Goal: Information Seeking & Learning: Find specific fact

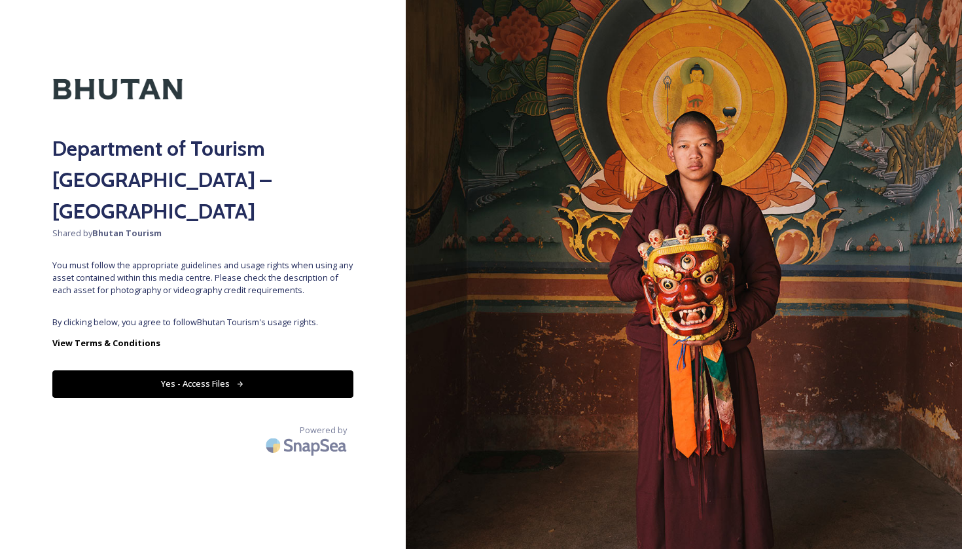
click at [251, 370] on button "Yes - Access Files" at bounding box center [202, 383] width 301 height 27
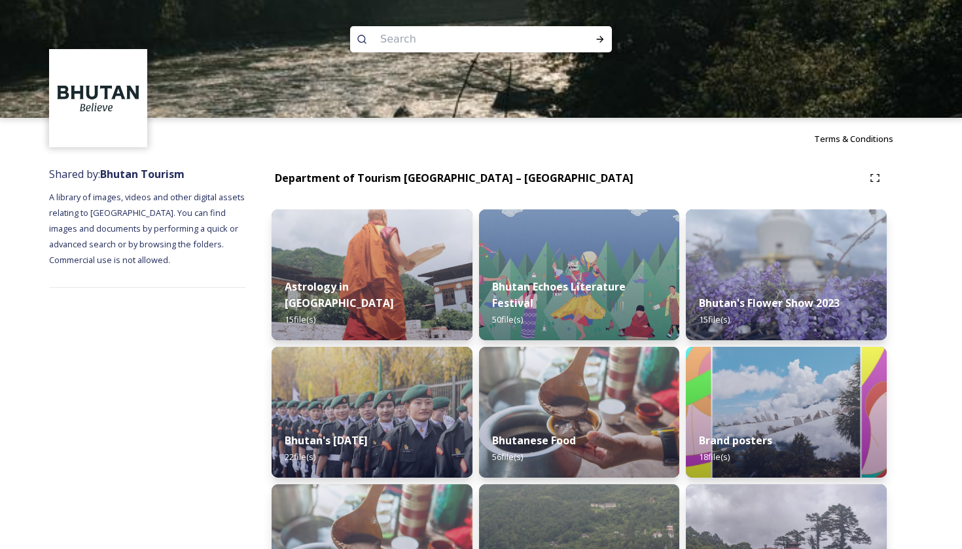
click at [413, 39] on input at bounding box center [463, 39] width 179 height 29
type input "jumolhari"
click at [599, 35] on icon at bounding box center [600, 39] width 10 height 10
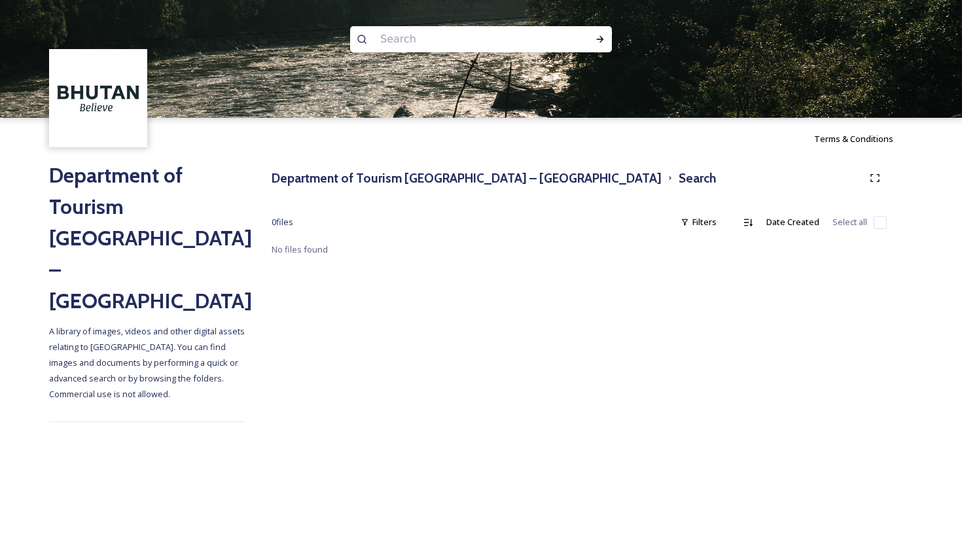
click at [440, 41] on input at bounding box center [463, 39] width 179 height 29
type input "jumolhari"
click at [599, 34] on icon at bounding box center [600, 39] width 10 height 10
click at [520, 50] on input at bounding box center [502, 39] width 154 height 29
type input "j"
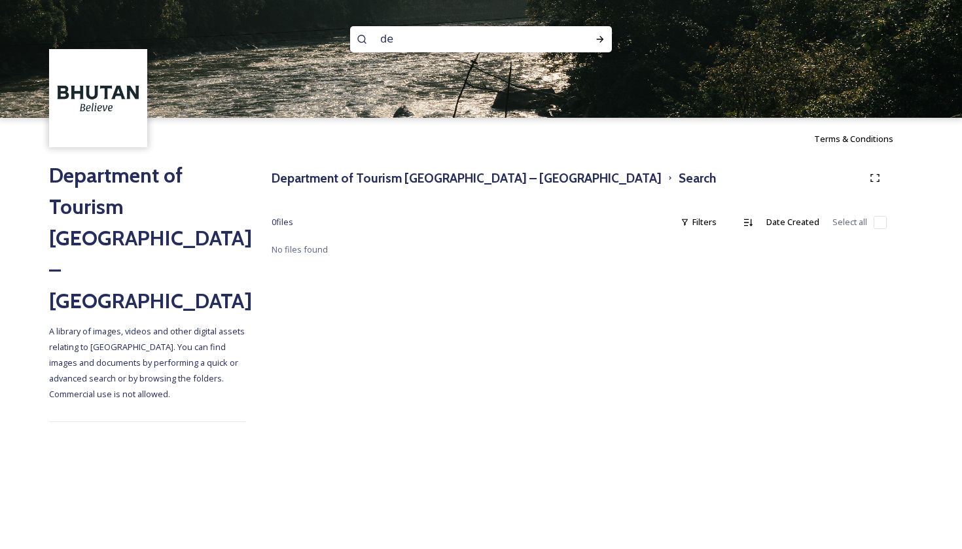
type input "d"
type input "P"
type input "snow leopard festival"
click at [391, 43] on span "snow leopard festival" at bounding box center [422, 38] width 97 height 19
click at [451, 37] on span "snow leopard festival" at bounding box center [422, 38] width 97 height 19
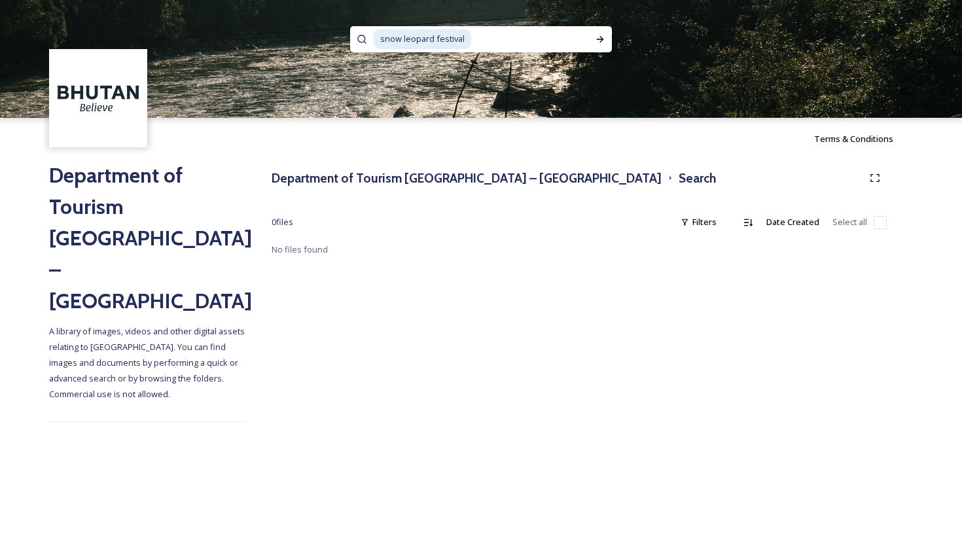
click at [492, 37] on input at bounding box center [530, 39] width 116 height 29
type input "s"
type input "highland festival"
click at [599, 46] on div "Run Search" at bounding box center [600, 39] width 24 height 24
